Goal: Book appointment/travel/reservation

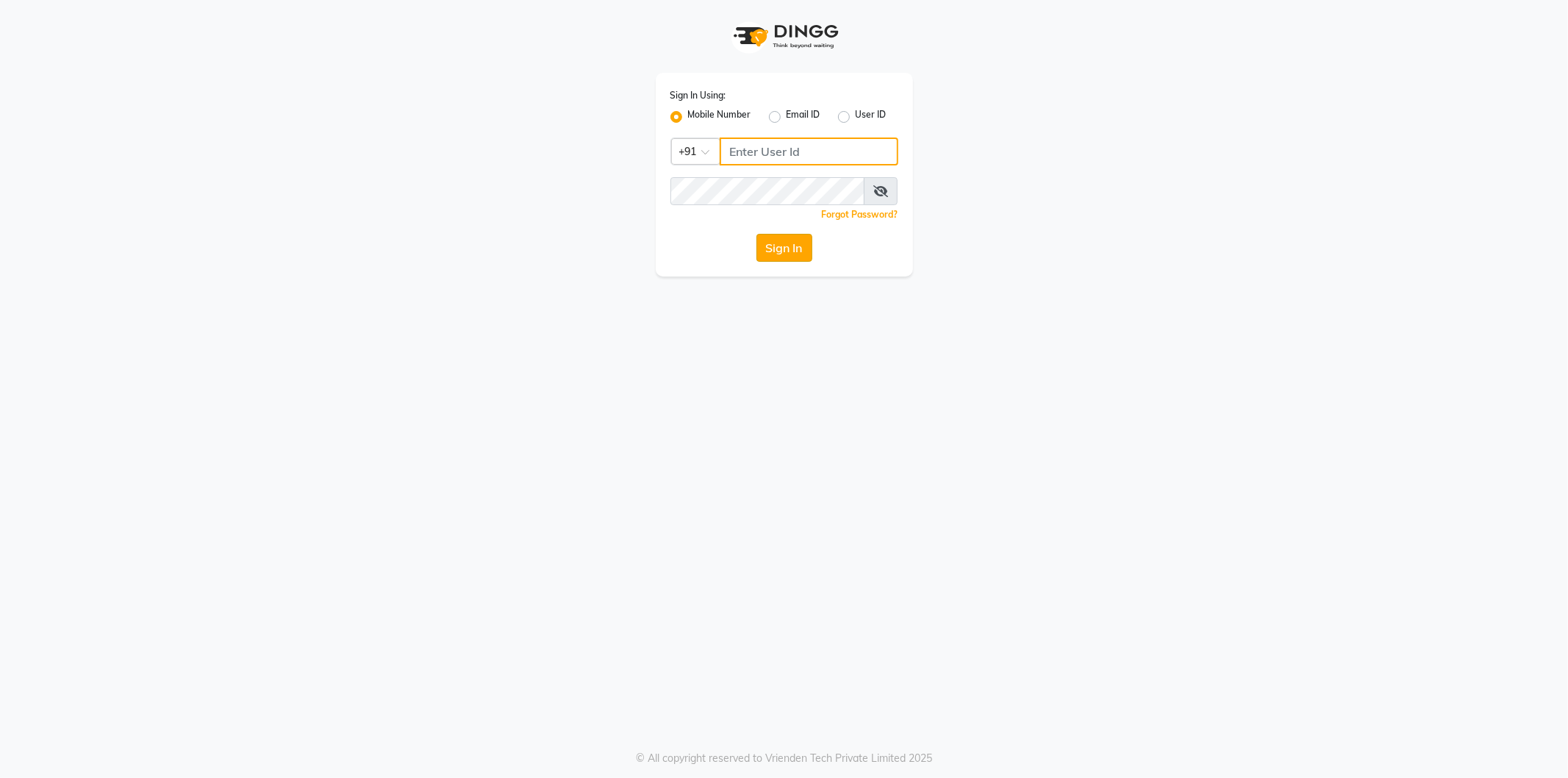
type input "9566910228"
click at [789, 251] on button "Sign In" at bounding box center [784, 247] width 56 height 28
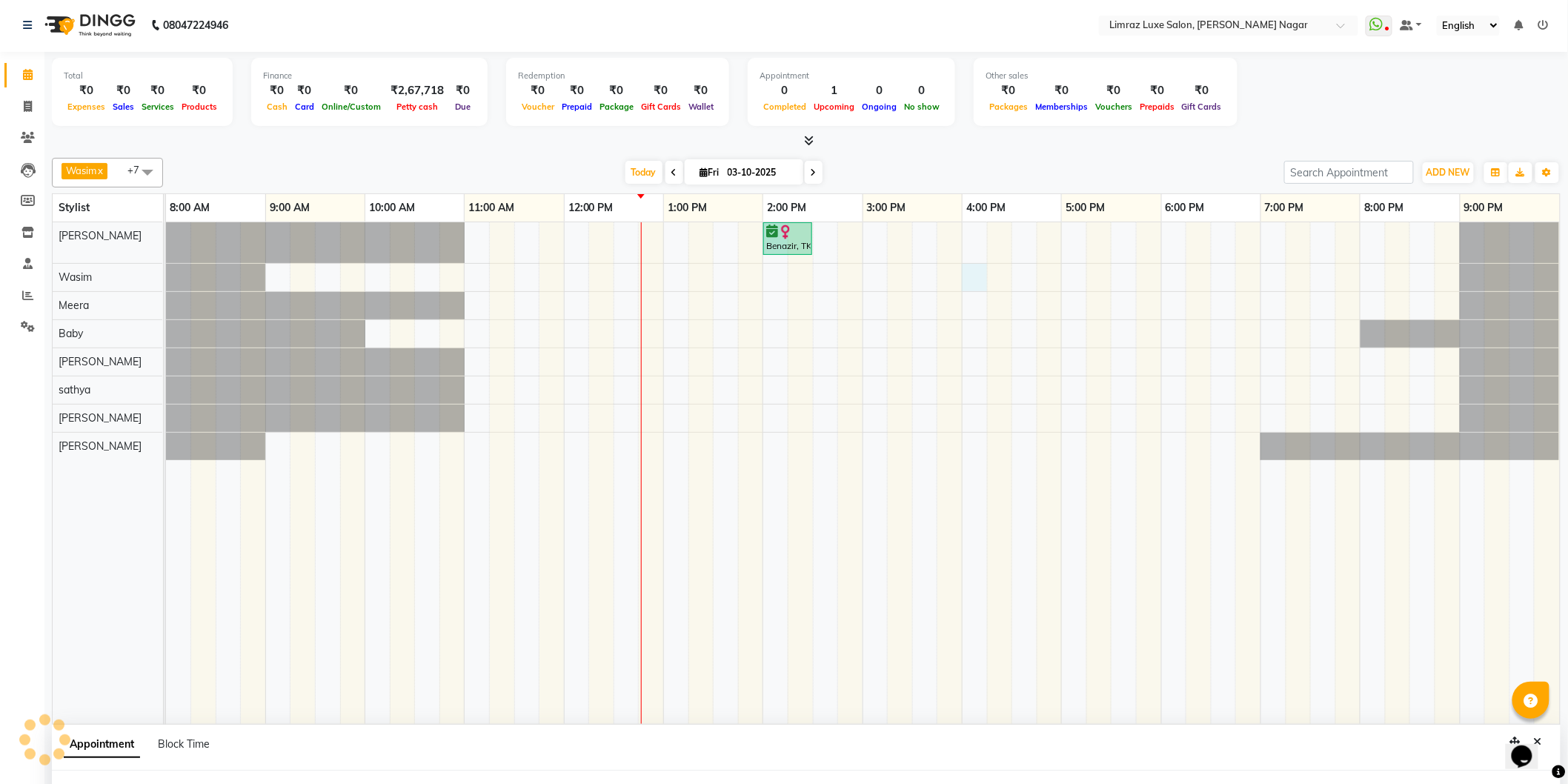
select select "74165"
select select "960"
select select "tentative"
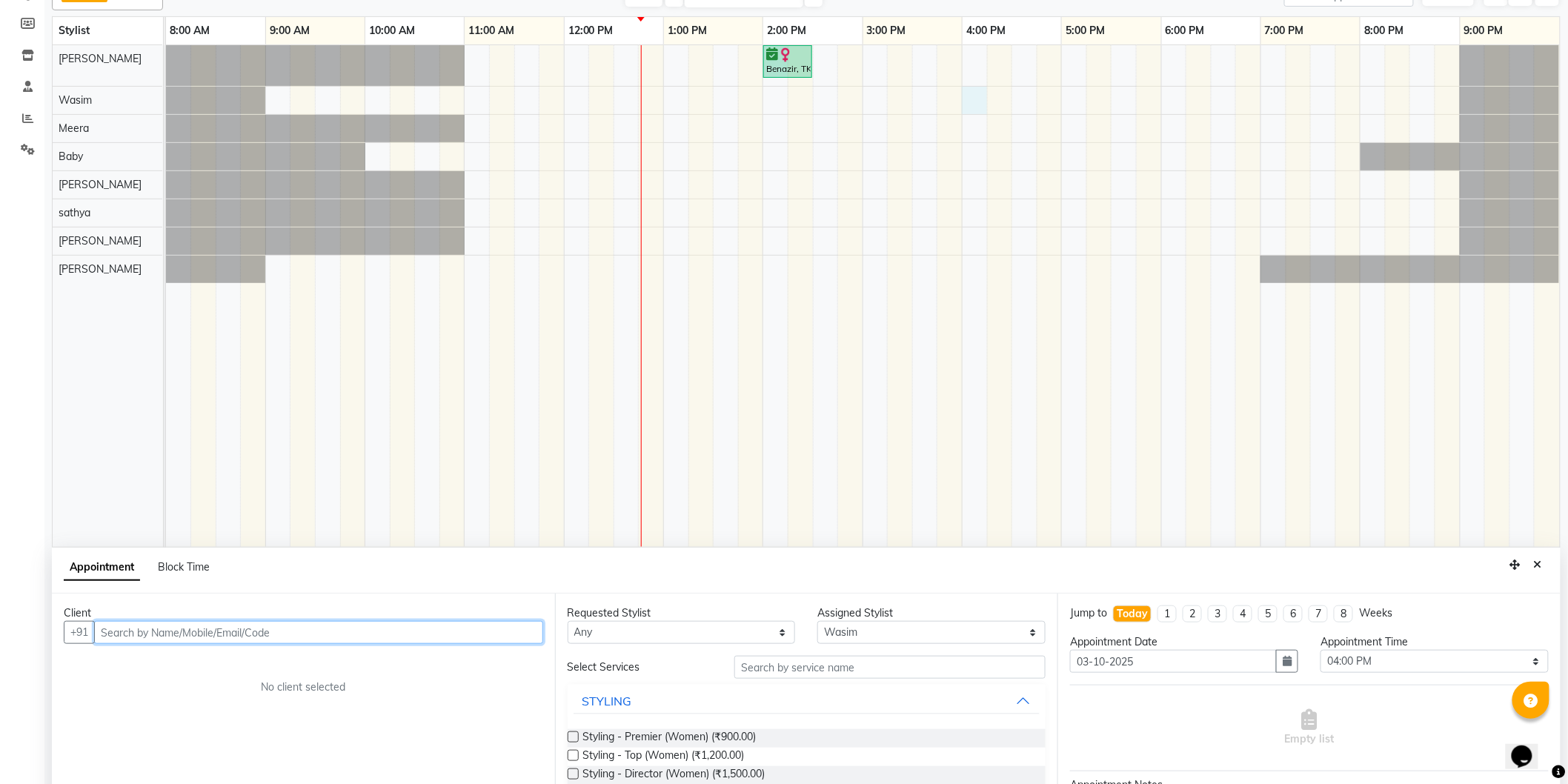
scroll to position [278, 0]
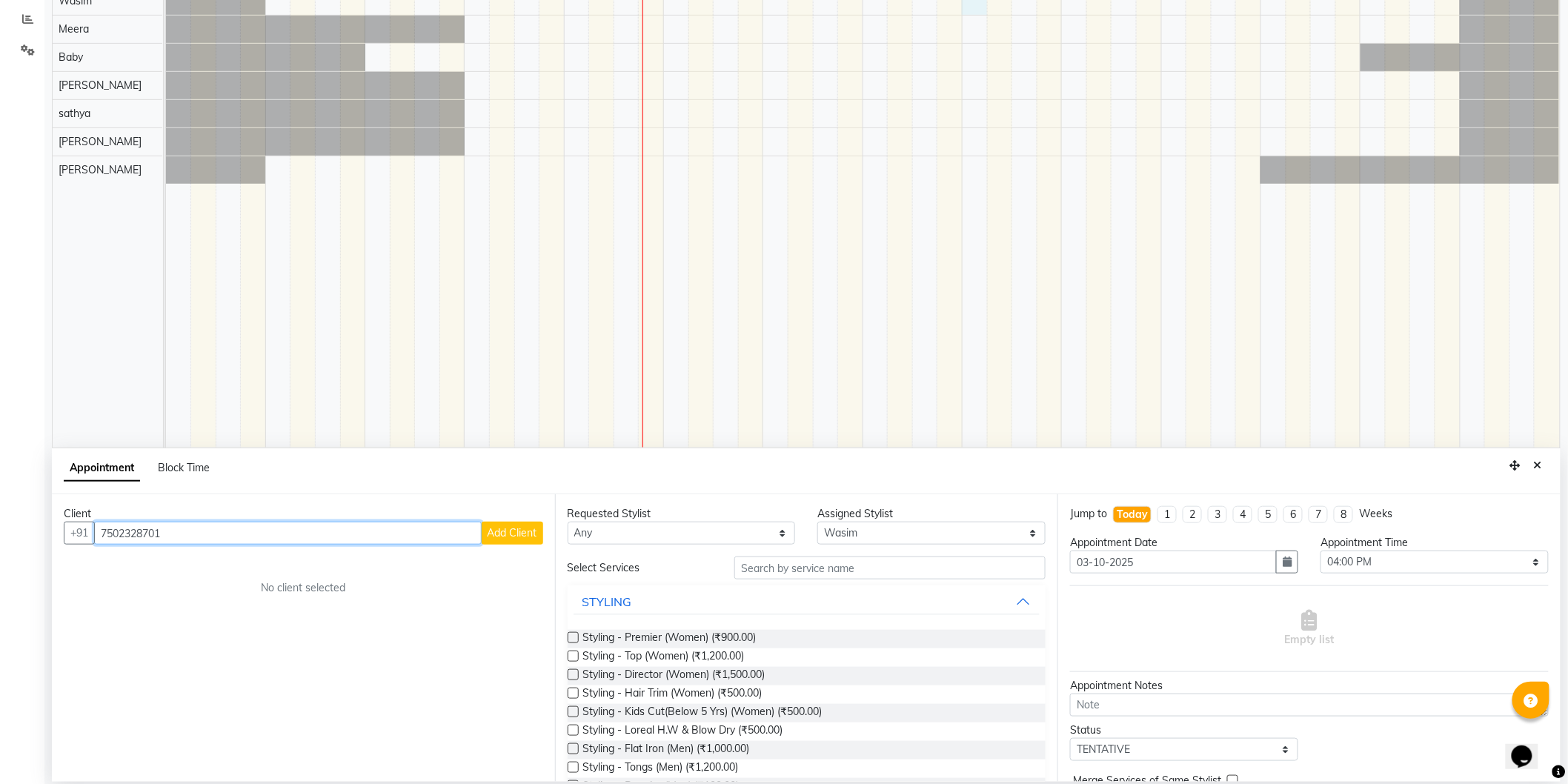
type input "7502328701"
click at [495, 535] on span "Add Client" at bounding box center [512, 532] width 50 height 13
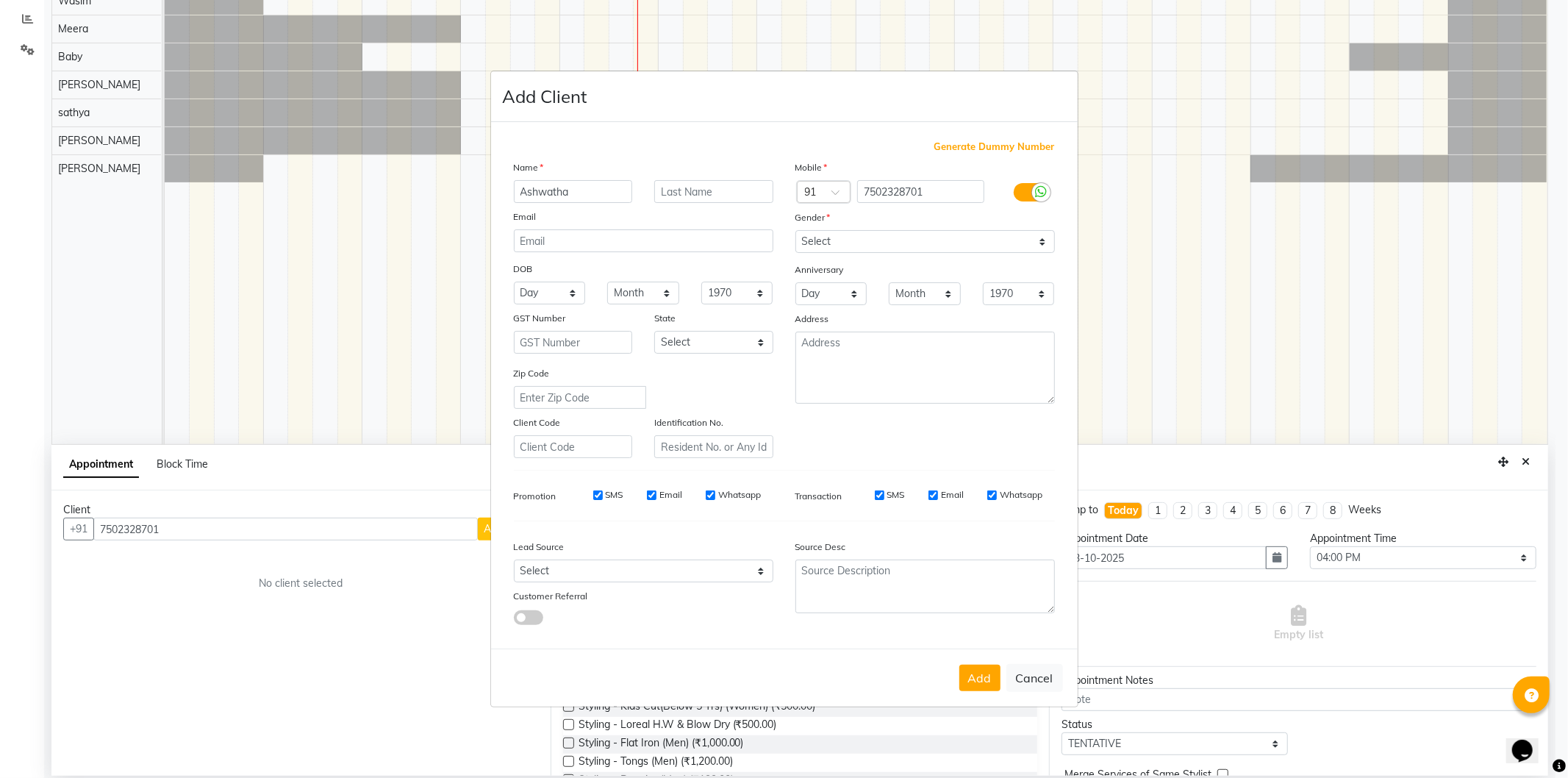
type input "Ashwatha"
click at [879, 246] on select "Select [DEMOGRAPHIC_DATA] [DEMOGRAPHIC_DATA] Other Prefer Not To Say" at bounding box center [926, 242] width 260 height 23
select select "[DEMOGRAPHIC_DATA]"
click at [796, 230] on select "Select [DEMOGRAPHIC_DATA] [DEMOGRAPHIC_DATA] Other Prefer Not To Say" at bounding box center [926, 242] width 260 height 23
click at [595, 495] on input "SMS" at bounding box center [598, 496] width 10 height 10
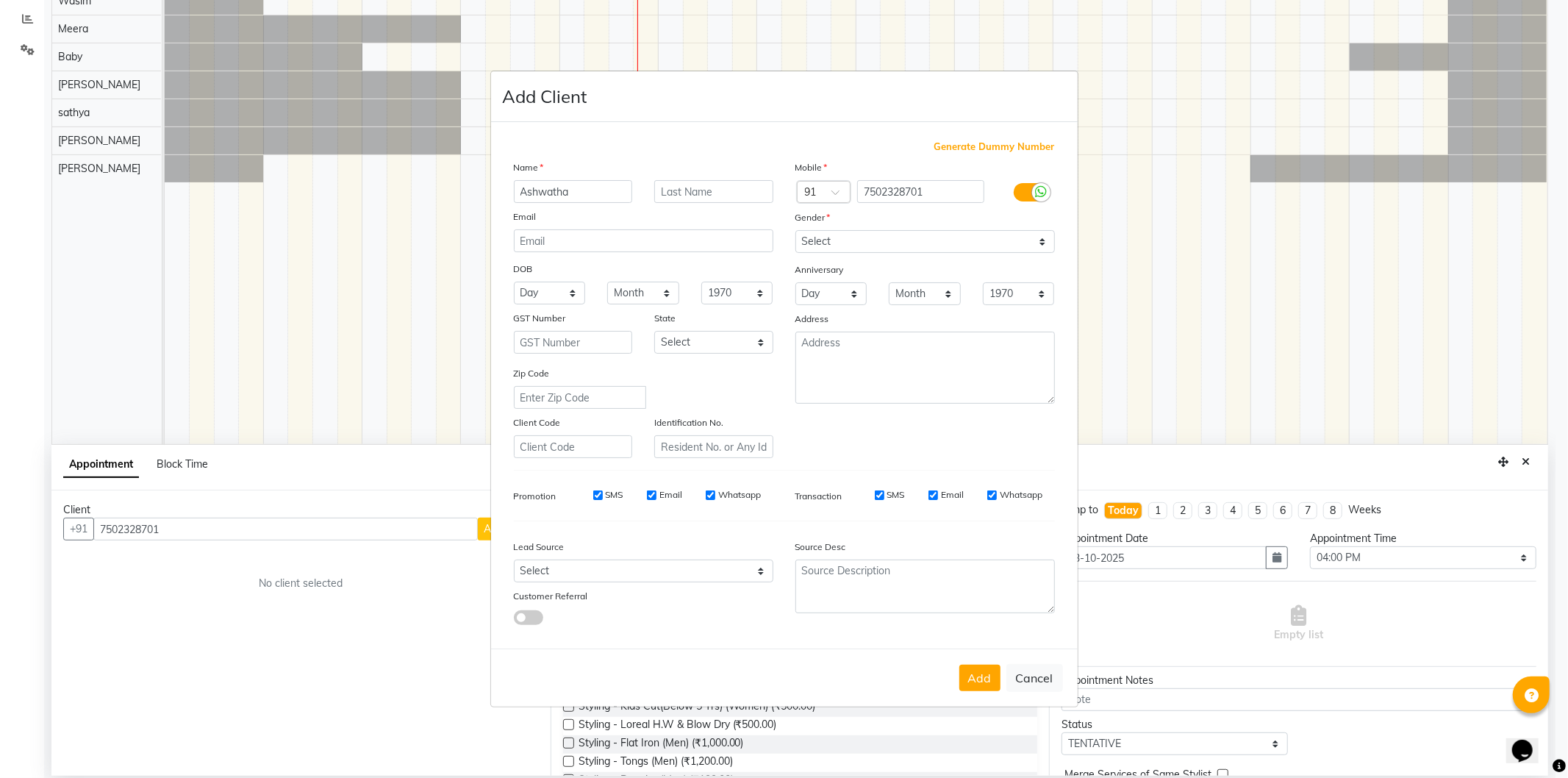
checkbox input "false"
click at [655, 494] on input "Email" at bounding box center [652, 496] width 10 height 10
checkbox input "false"
click at [707, 495] on input "Whatsapp" at bounding box center [711, 496] width 10 height 10
checkbox input "false"
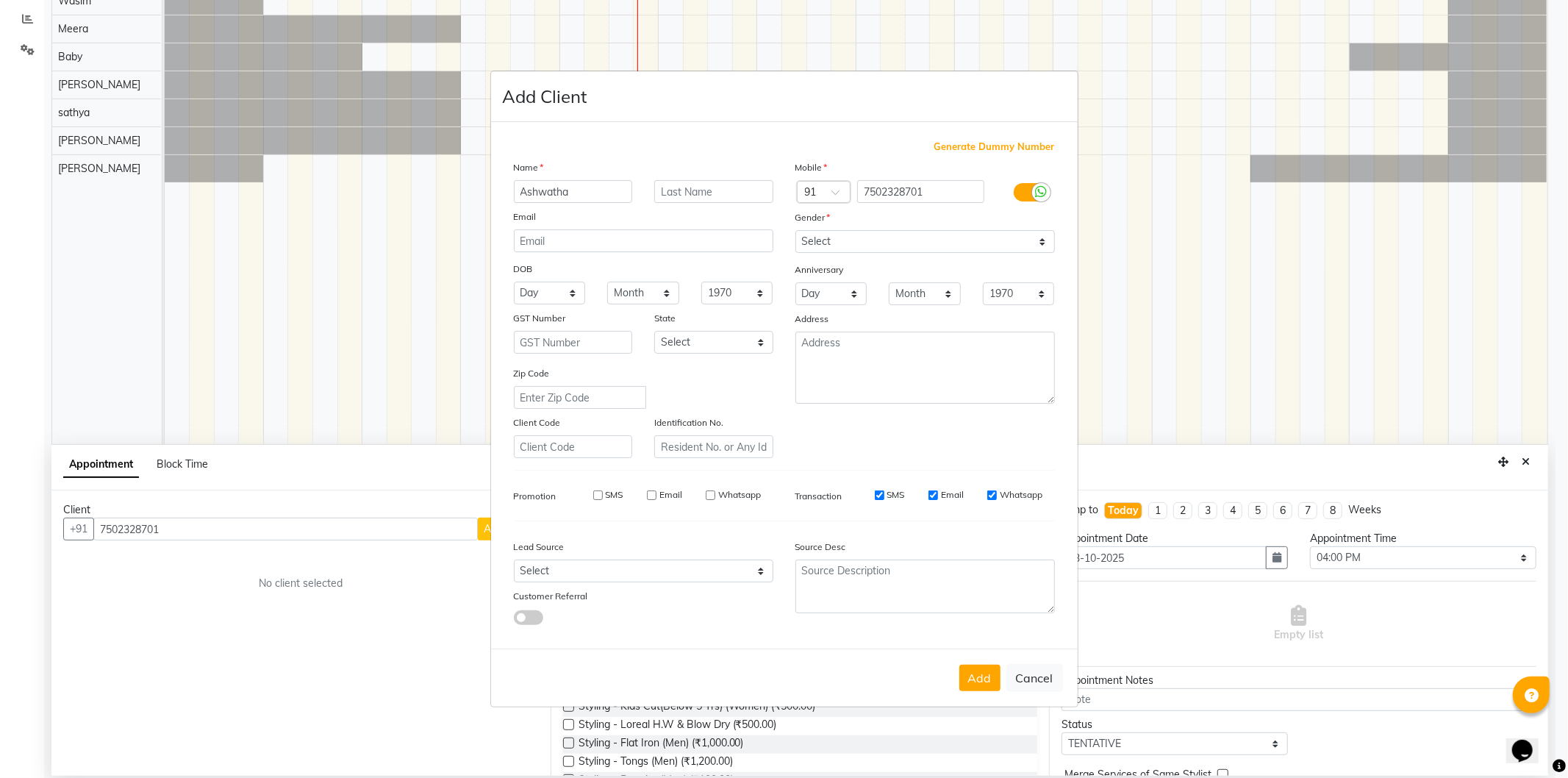
click at [876, 494] on input "SMS" at bounding box center [880, 496] width 10 height 10
checkbox input "false"
click at [935, 497] on input "Email" at bounding box center [934, 496] width 10 height 10
checkbox input "false"
click at [989, 496] on input "Whatsapp" at bounding box center [992, 496] width 10 height 10
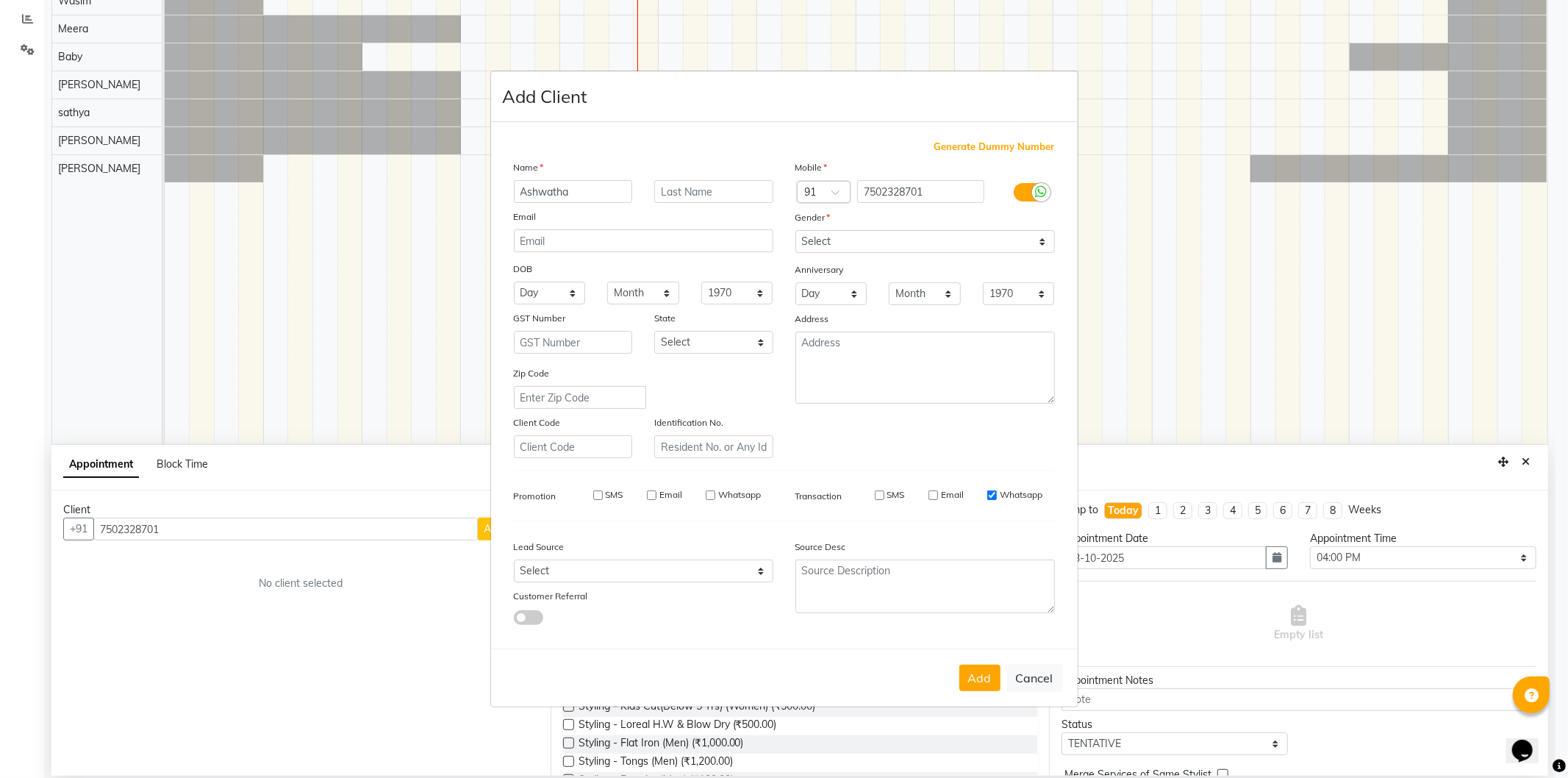
checkbox input "false"
click at [987, 677] on button "Add" at bounding box center [980, 677] width 41 height 27
type input "75******01"
select select
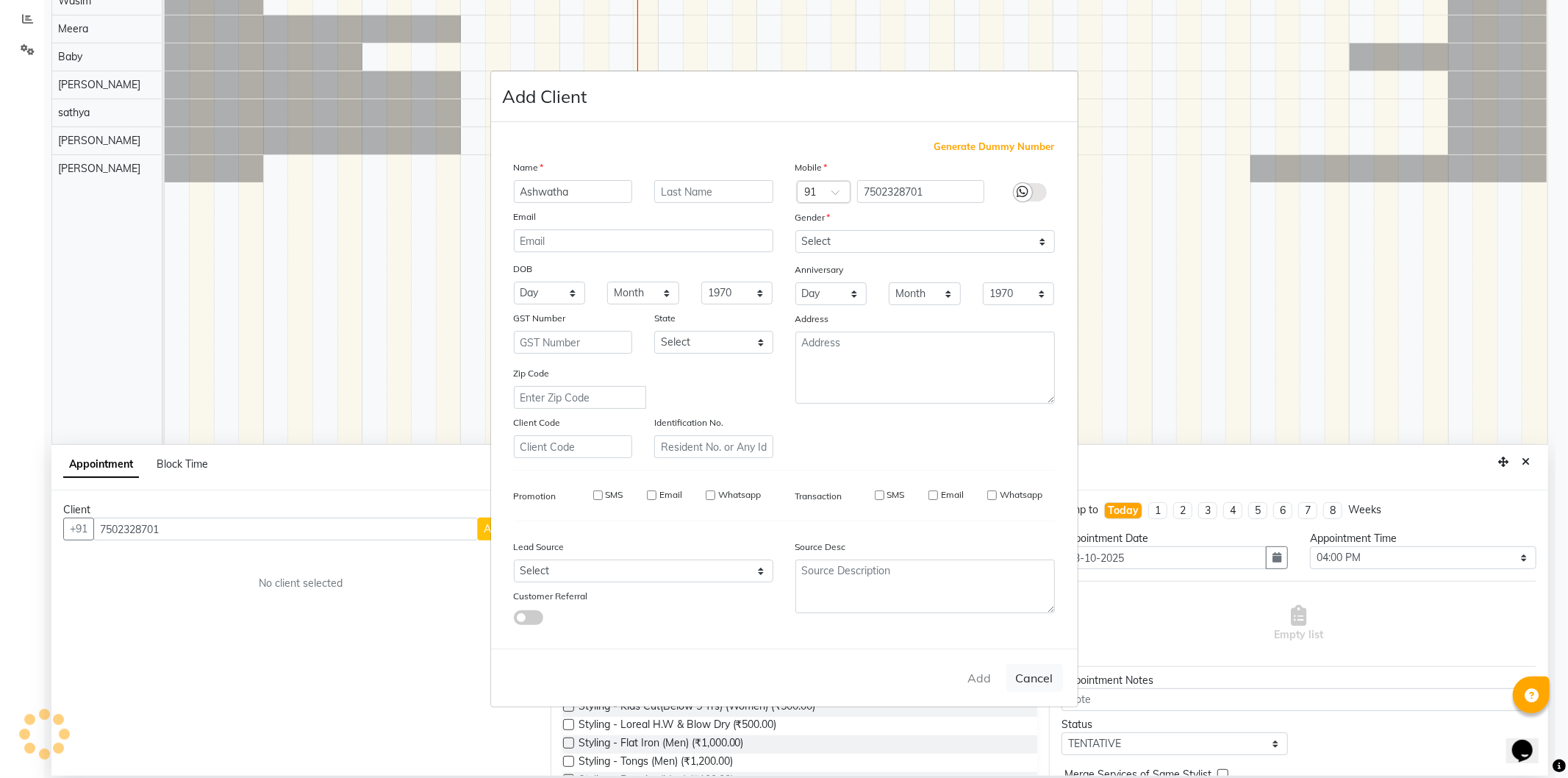
select select
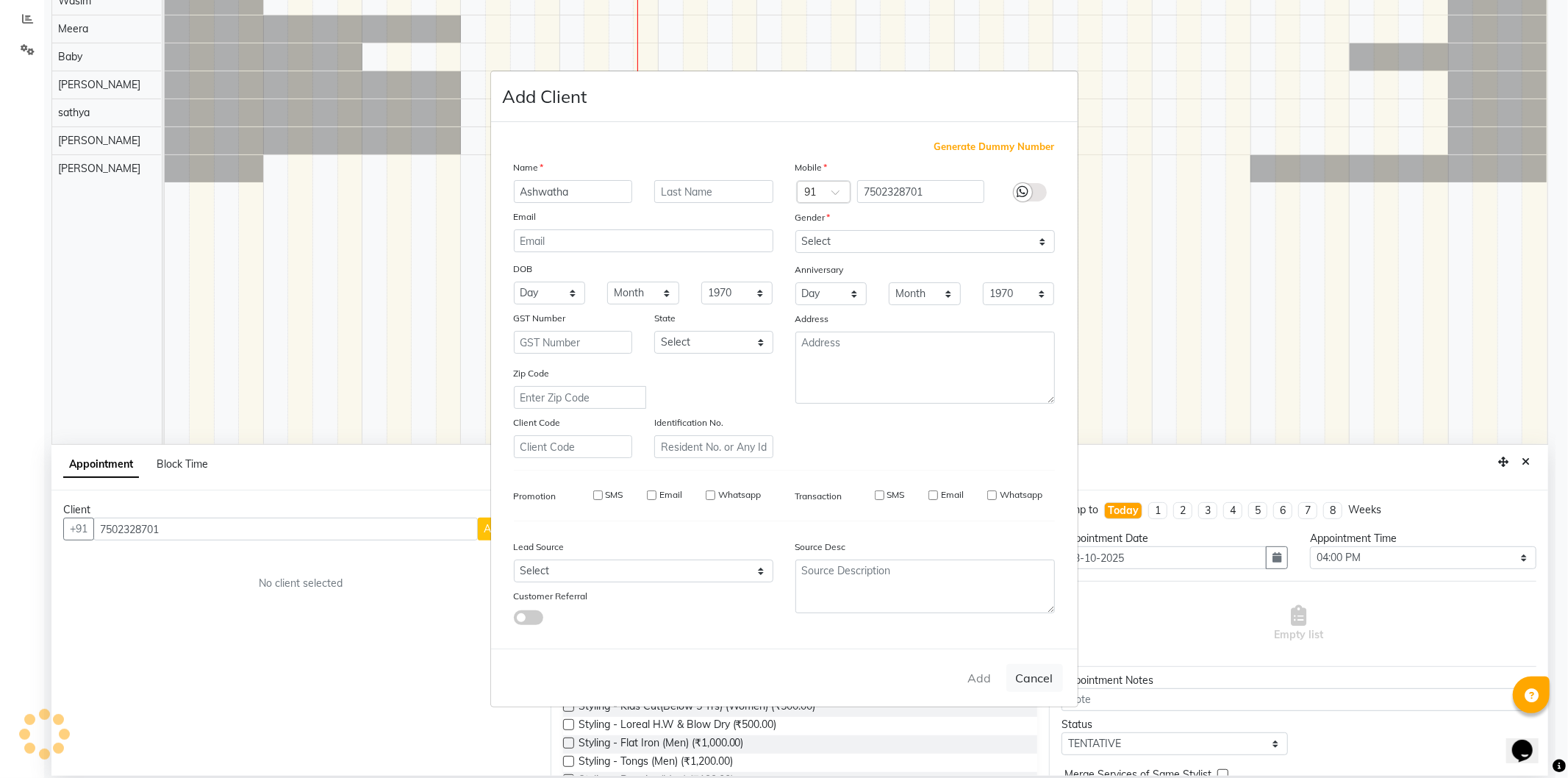
checkbox input "false"
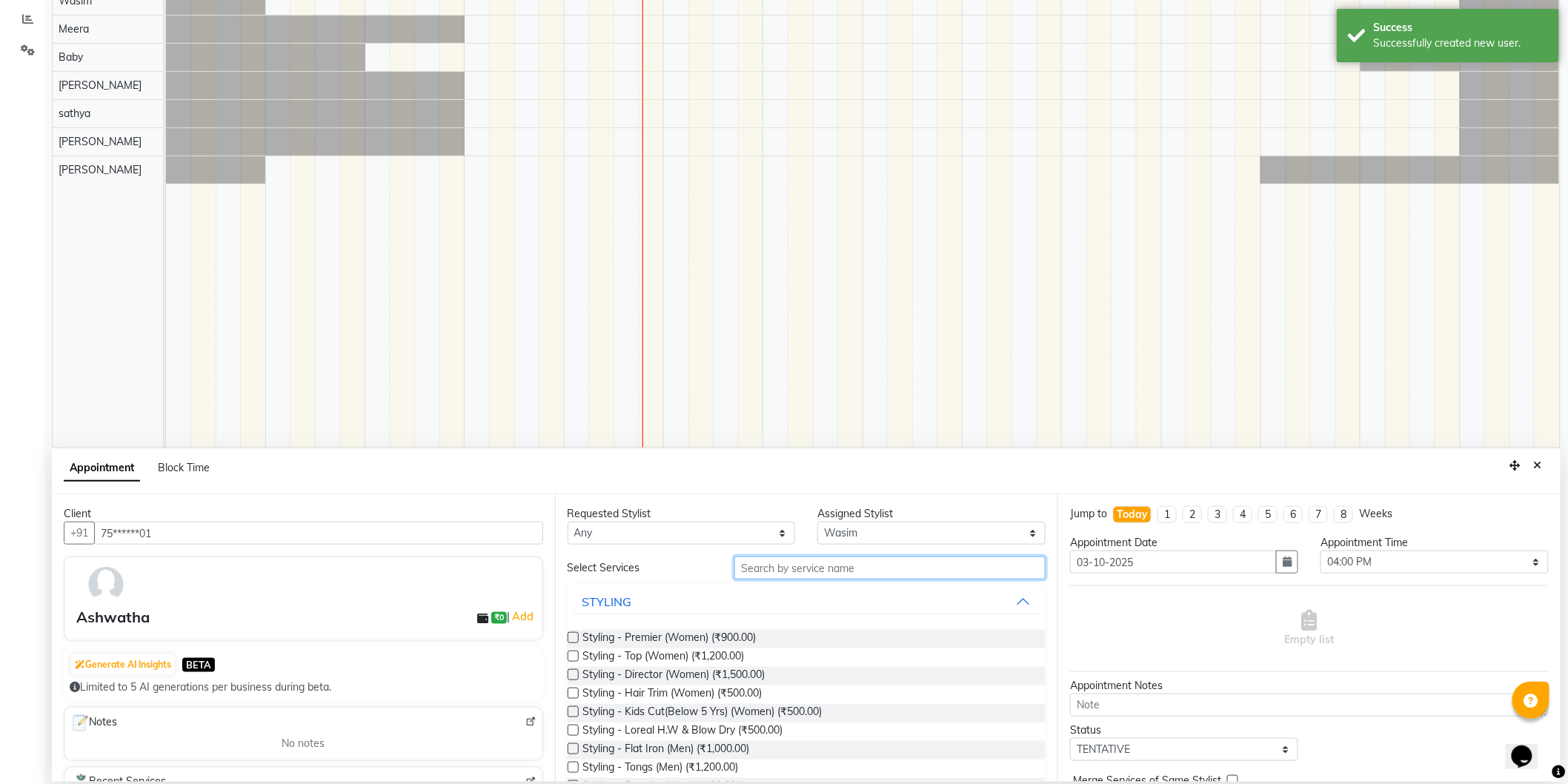
click at [778, 568] on input "text" at bounding box center [889, 568] width 311 height 23
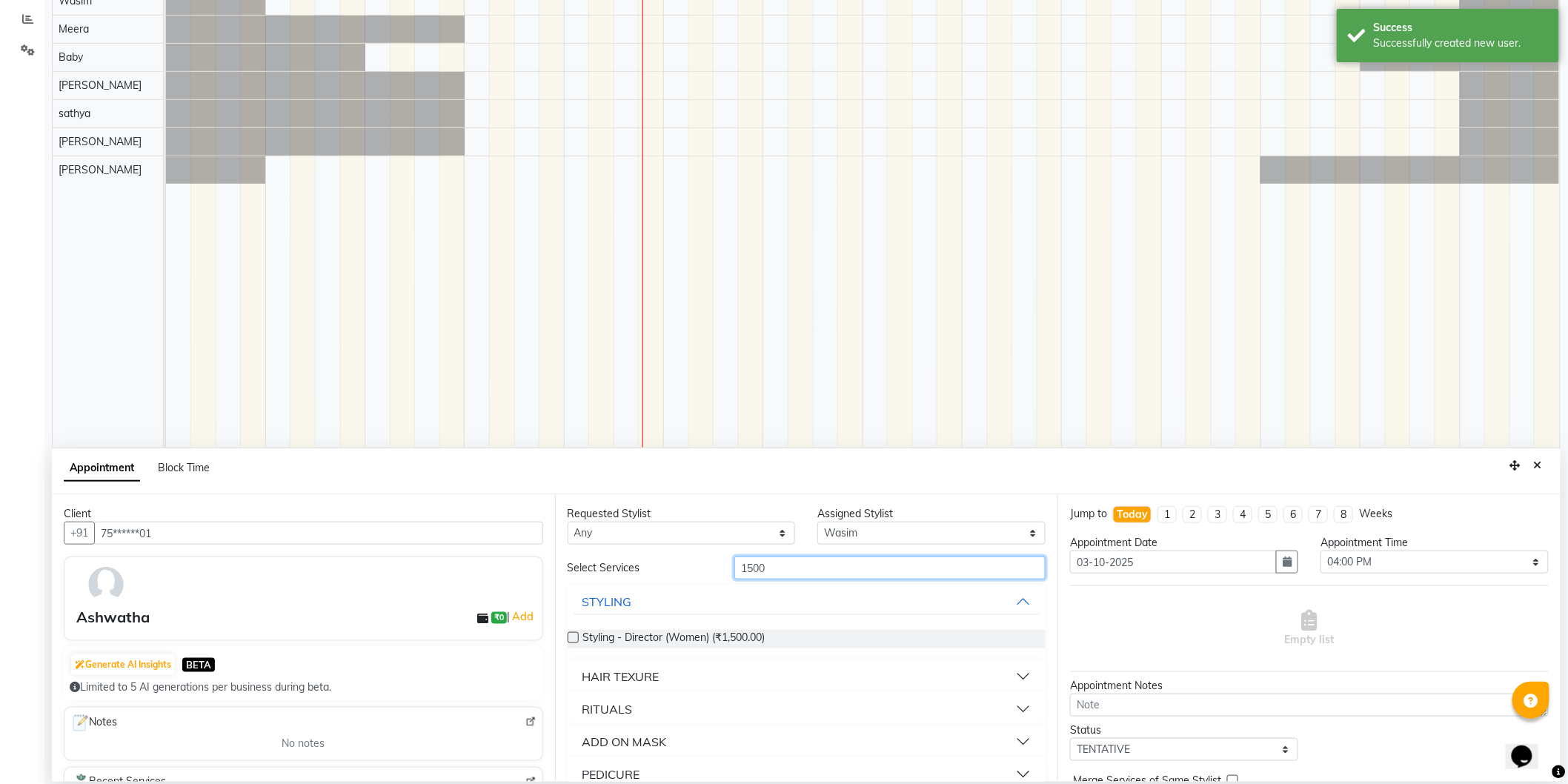
type input "1500"
click at [572, 640] on label at bounding box center [573, 638] width 11 height 11
click at [572, 640] on input "checkbox" at bounding box center [572, 639] width 10 height 10
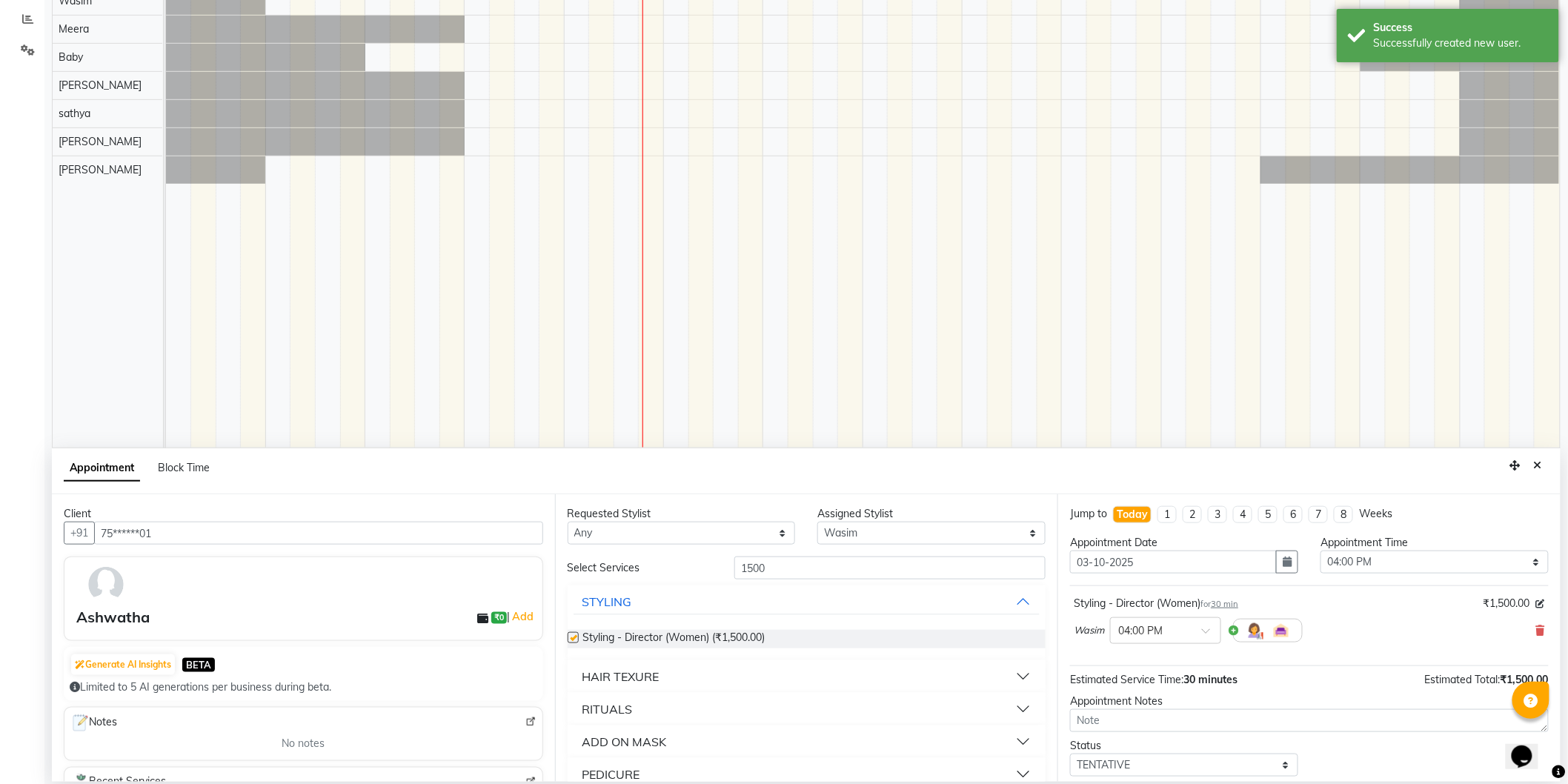
checkbox input "false"
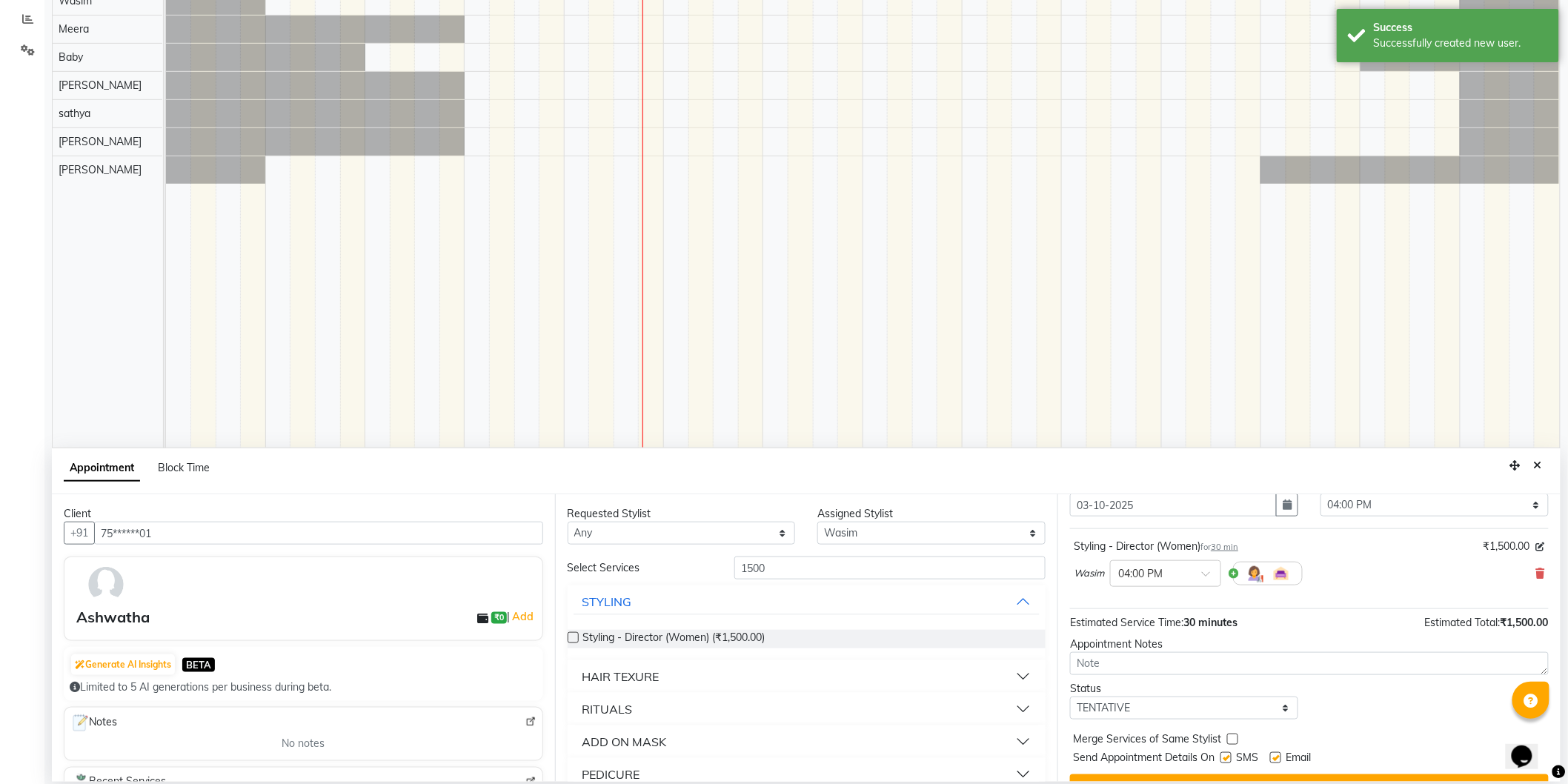
scroll to position [89, 0]
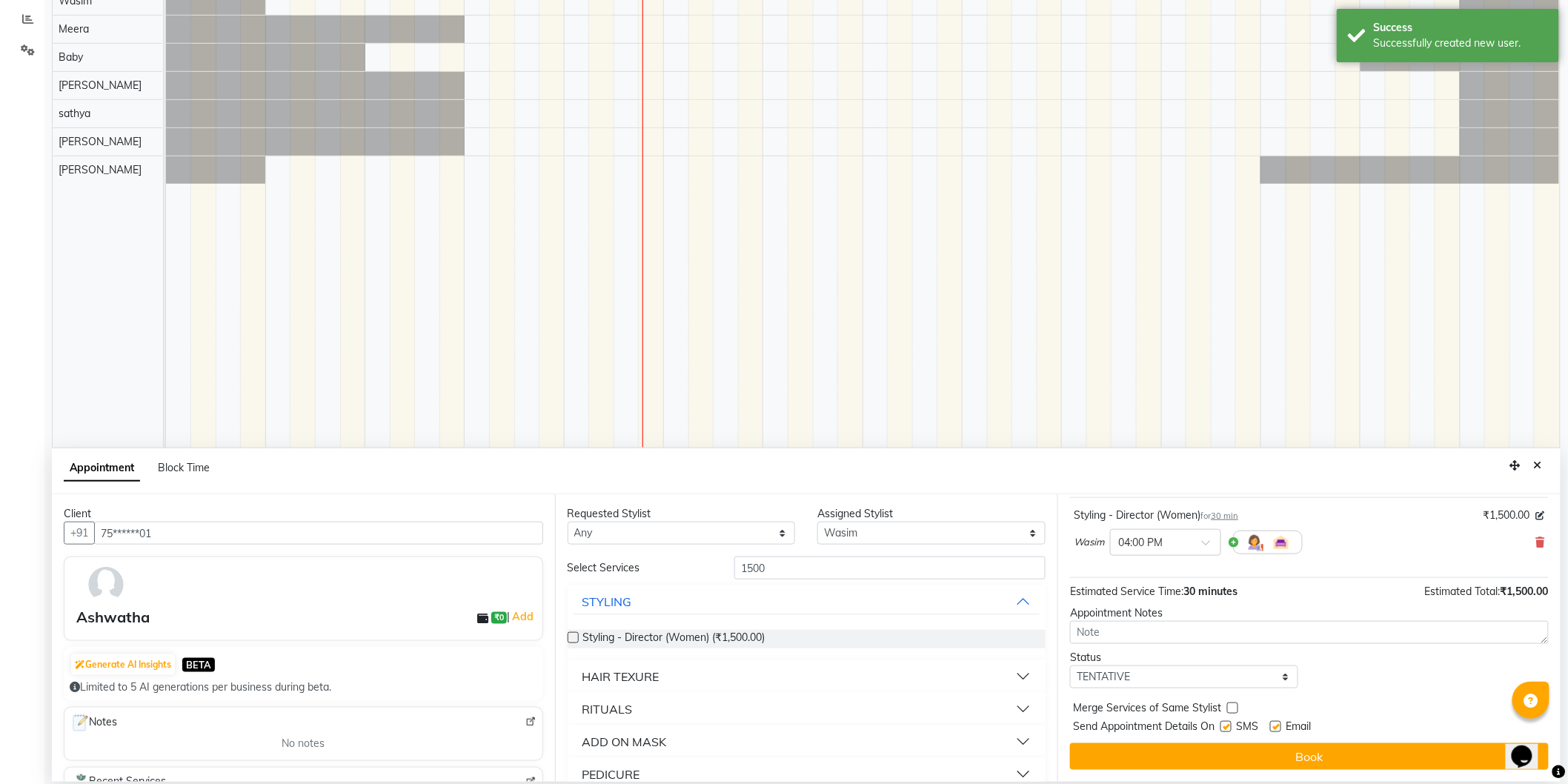
click at [1230, 729] on label at bounding box center [1226, 727] width 11 height 11
click at [1230, 729] on input "checkbox" at bounding box center [1225, 728] width 10 height 10
checkbox input "false"
click at [1271, 728] on label at bounding box center [1275, 727] width 11 height 11
click at [1271, 728] on input "checkbox" at bounding box center [1275, 728] width 10 height 10
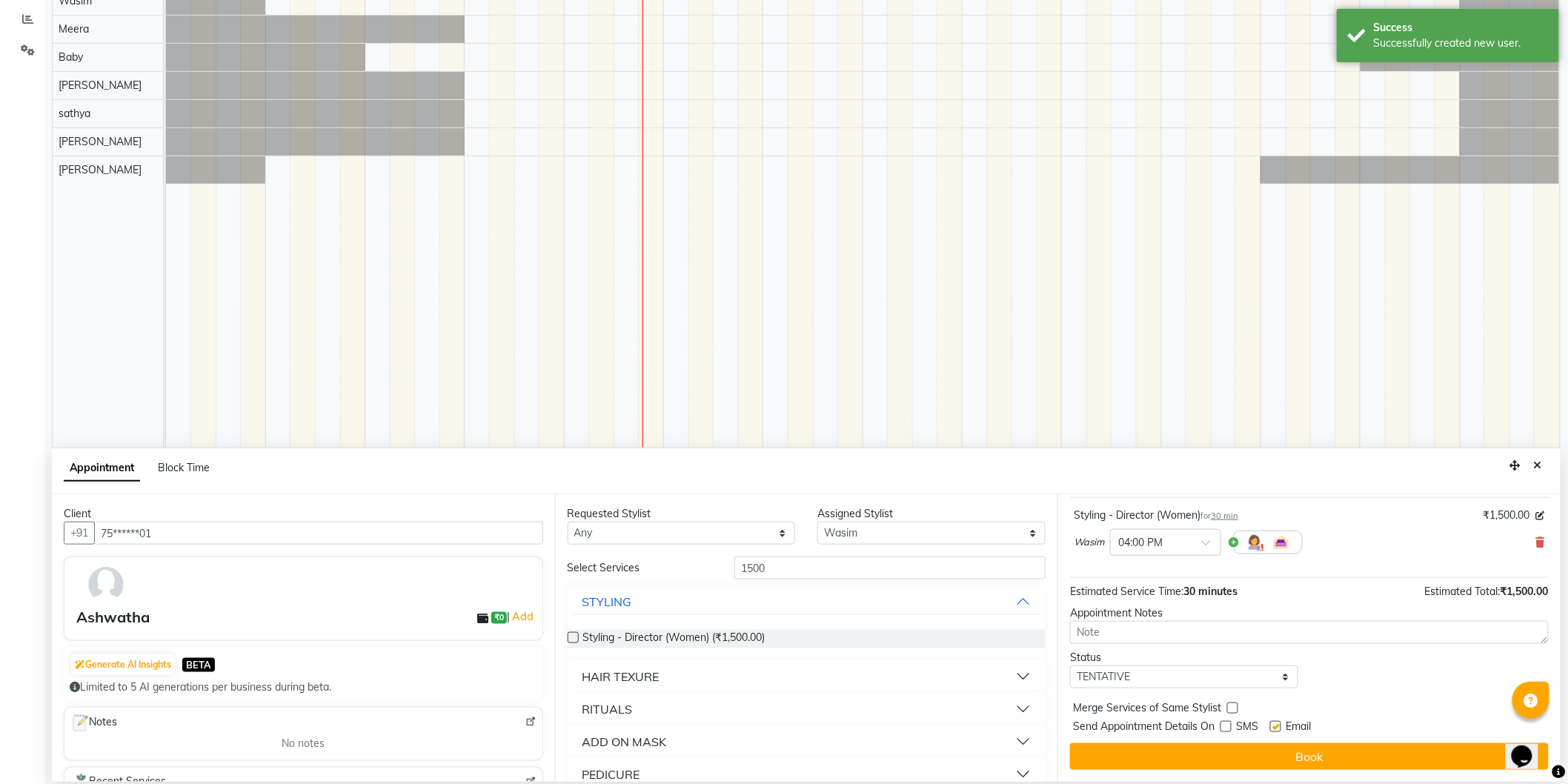
checkbox input "false"
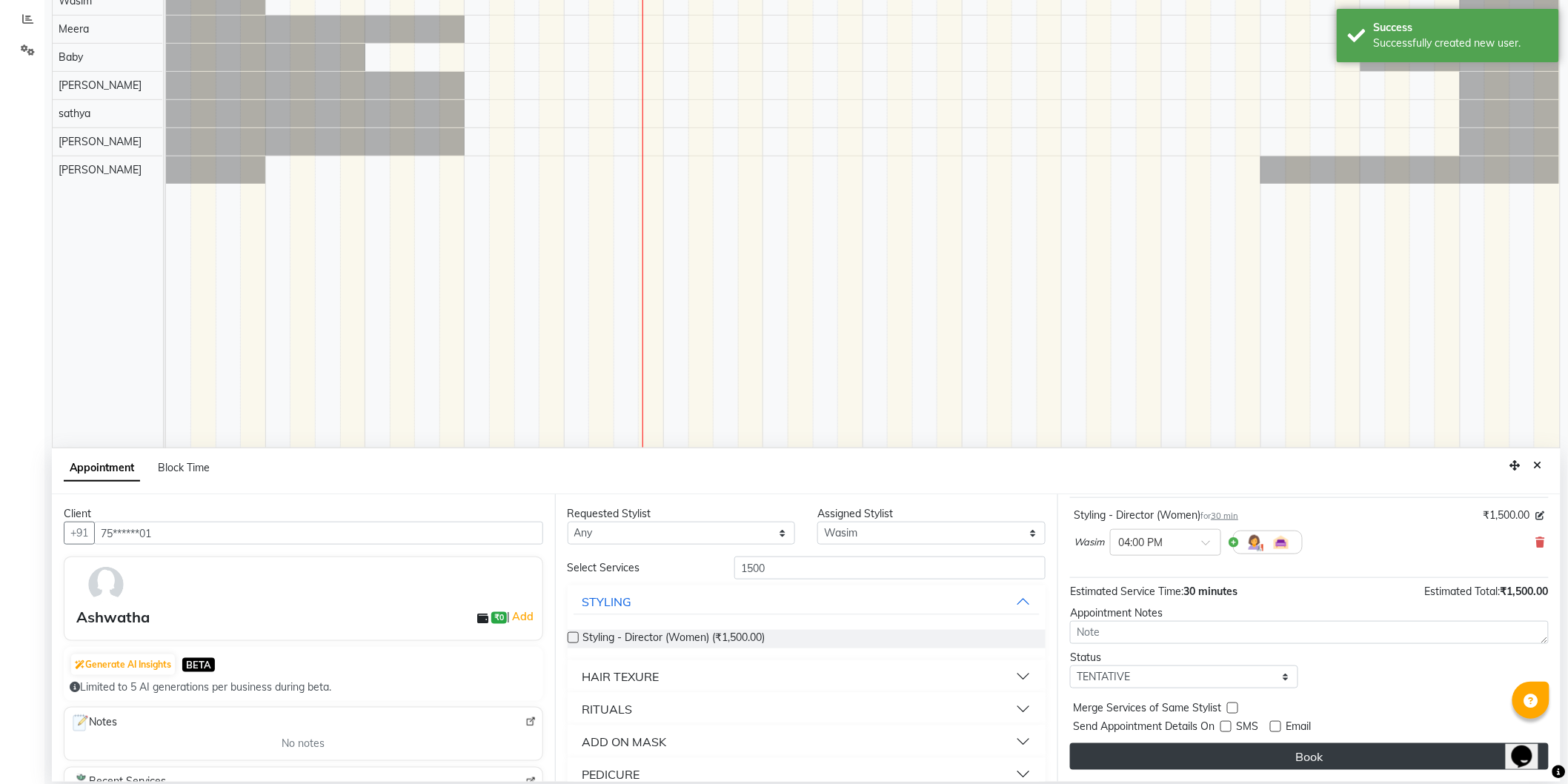
click at [1270, 746] on button "Book" at bounding box center [1309, 756] width 478 height 27
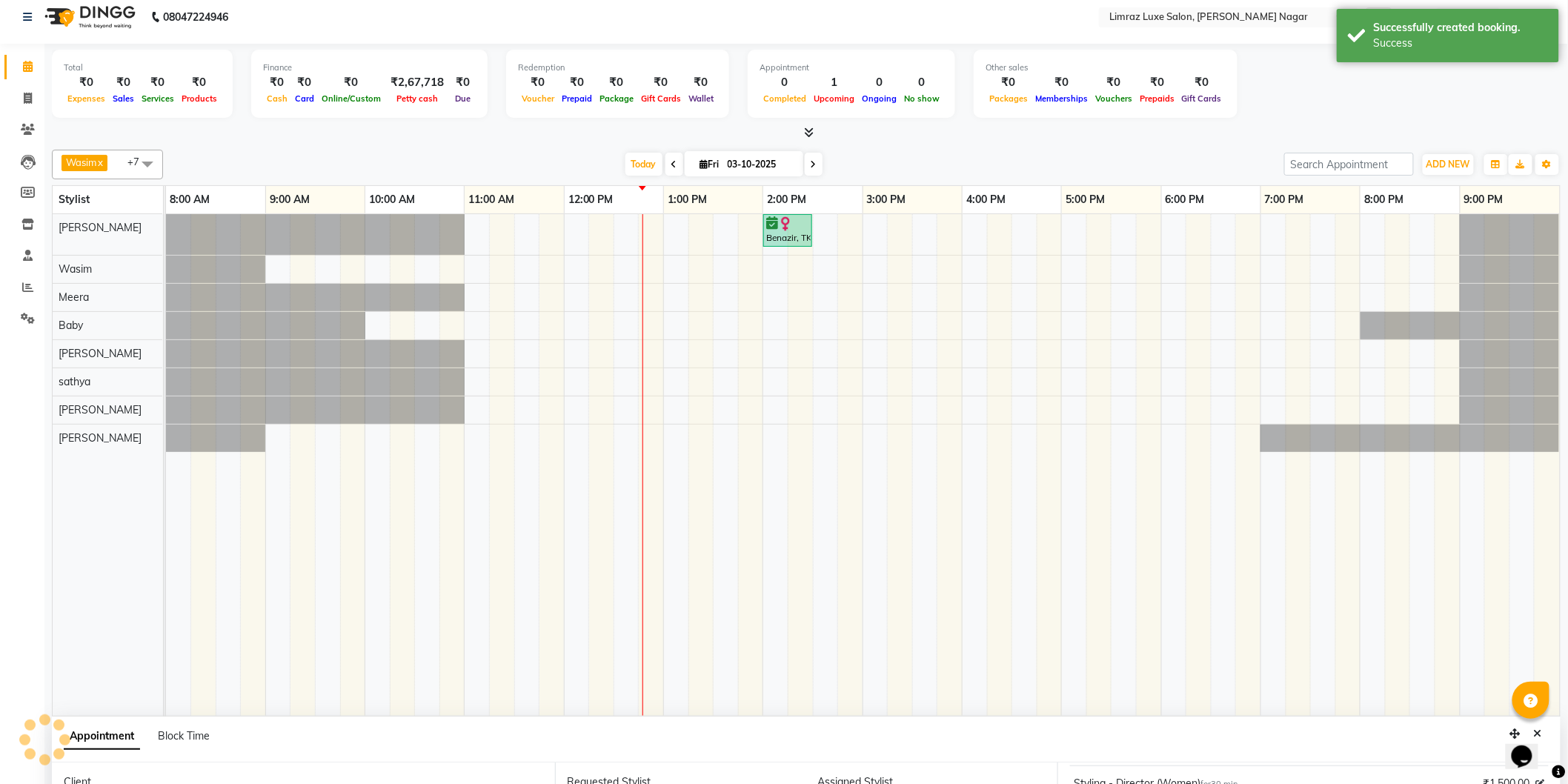
scroll to position [0, 0]
